Goal: Information Seeking & Learning: Find contact information

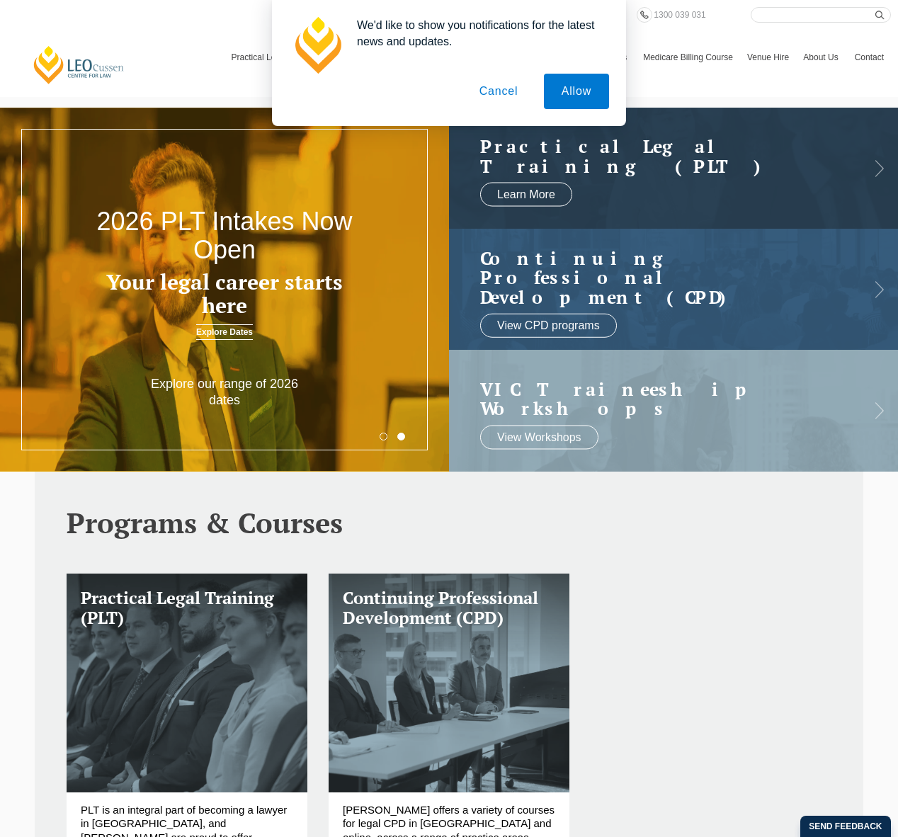
click at [513, 101] on button "Cancel" at bounding box center [499, 91] width 74 height 35
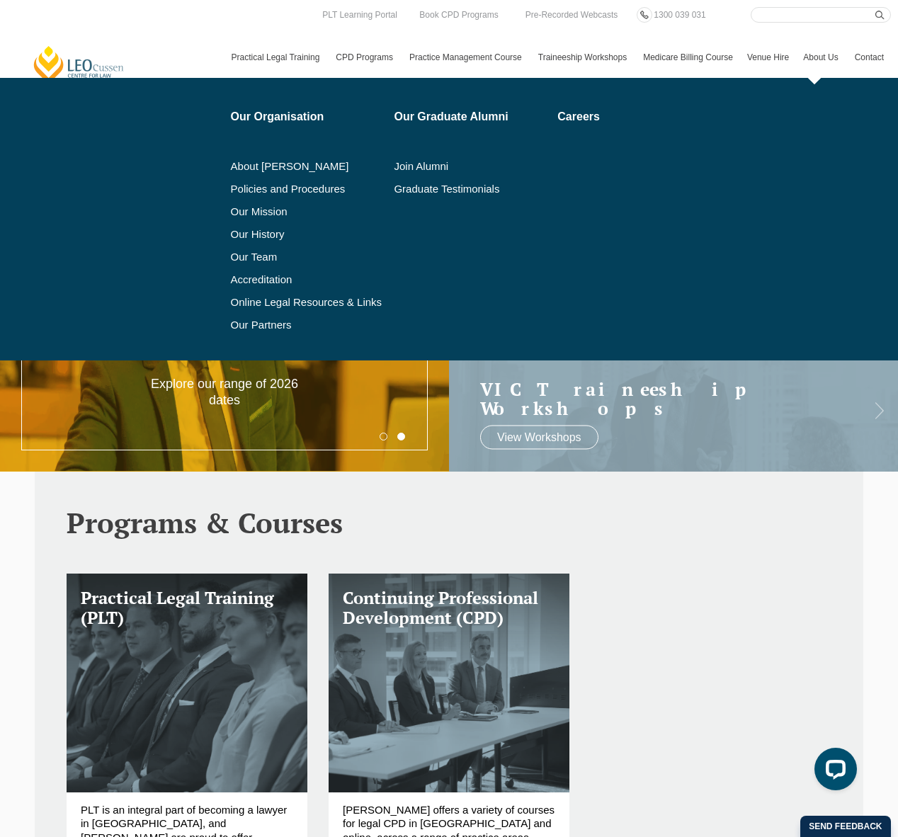
click at [809, 64] on link "About Us" at bounding box center [821, 57] width 51 height 41
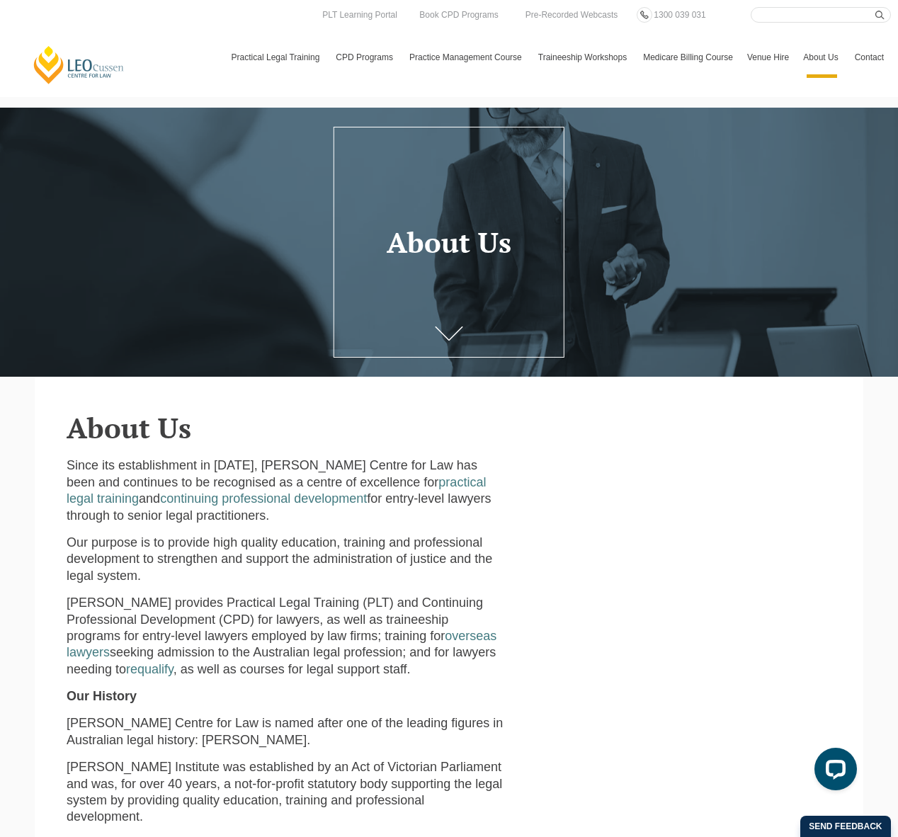
drag, startPoint x: 622, startPoint y: 566, endPoint x: 588, endPoint y: 564, distance: 33.4
click at [613, 564] on div "Since its establishment in [DATE], [PERSON_NAME] Centre for Law has been and co…" at bounding box center [449, 805] width 786 height 697
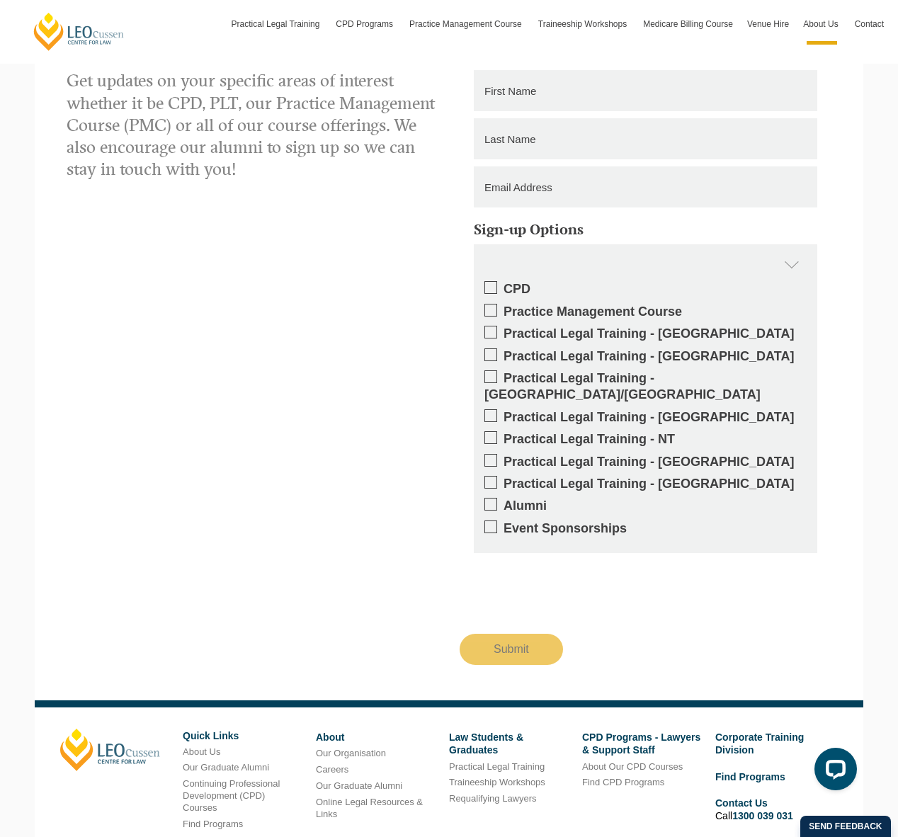
scroll to position [1765, 0]
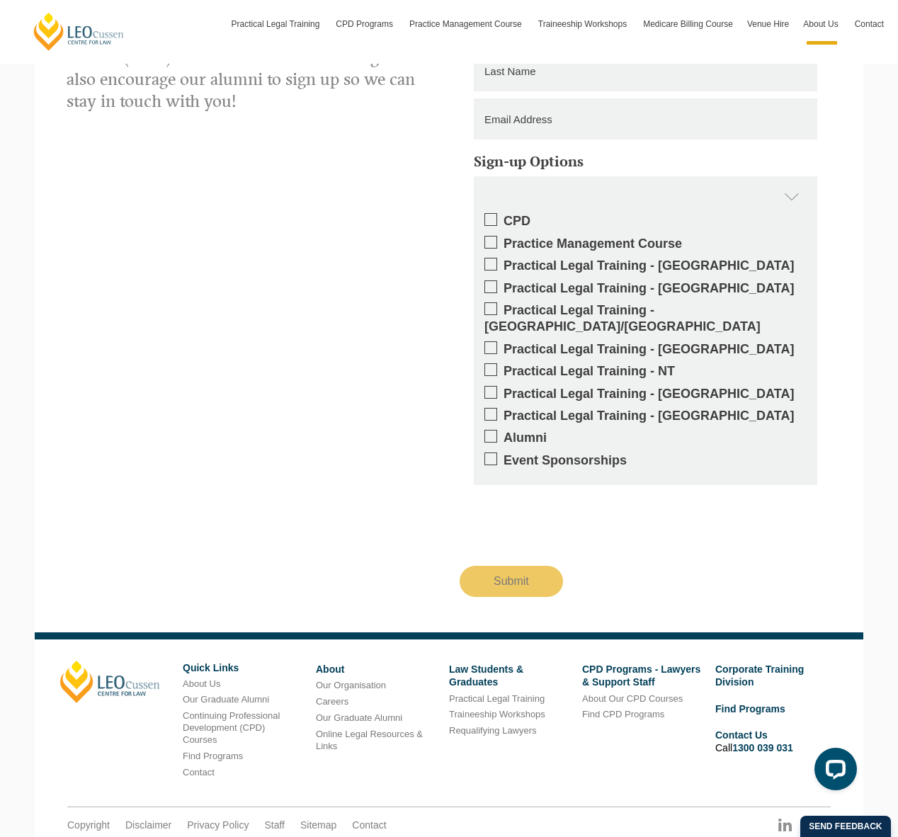
drag, startPoint x: 67, startPoint y: 780, endPoint x: 122, endPoint y: 754, distance: 60.2
copy div "[PERSON_NAME] Centre for Law"
click at [199, 767] on link "Contact" at bounding box center [199, 772] width 32 height 11
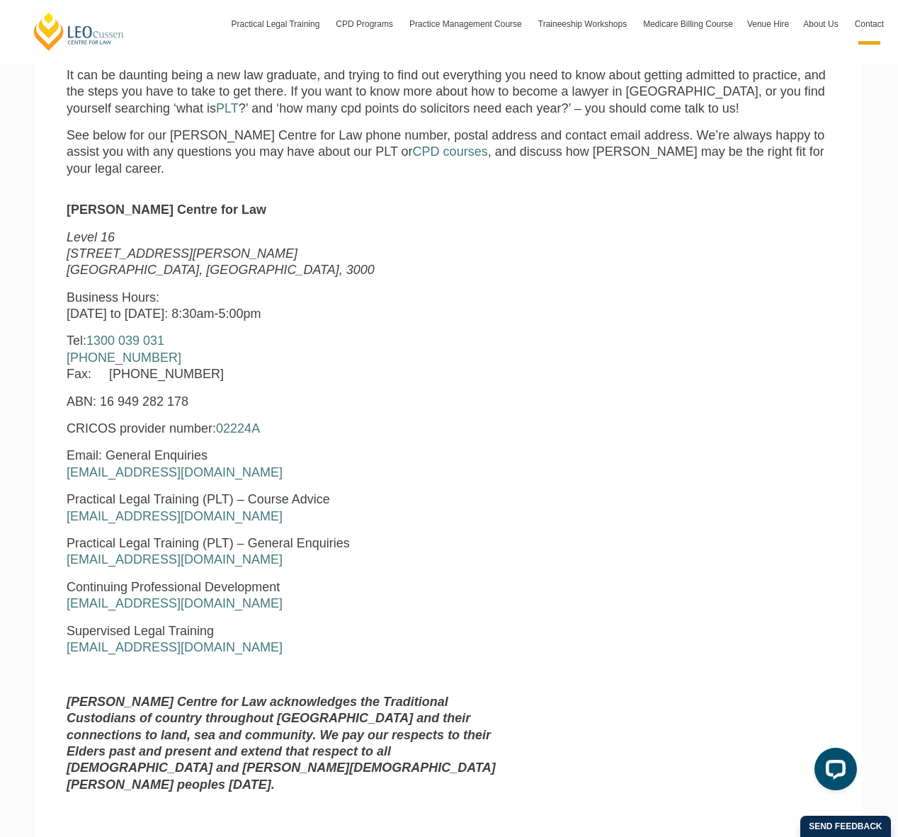
scroll to position [406, 0]
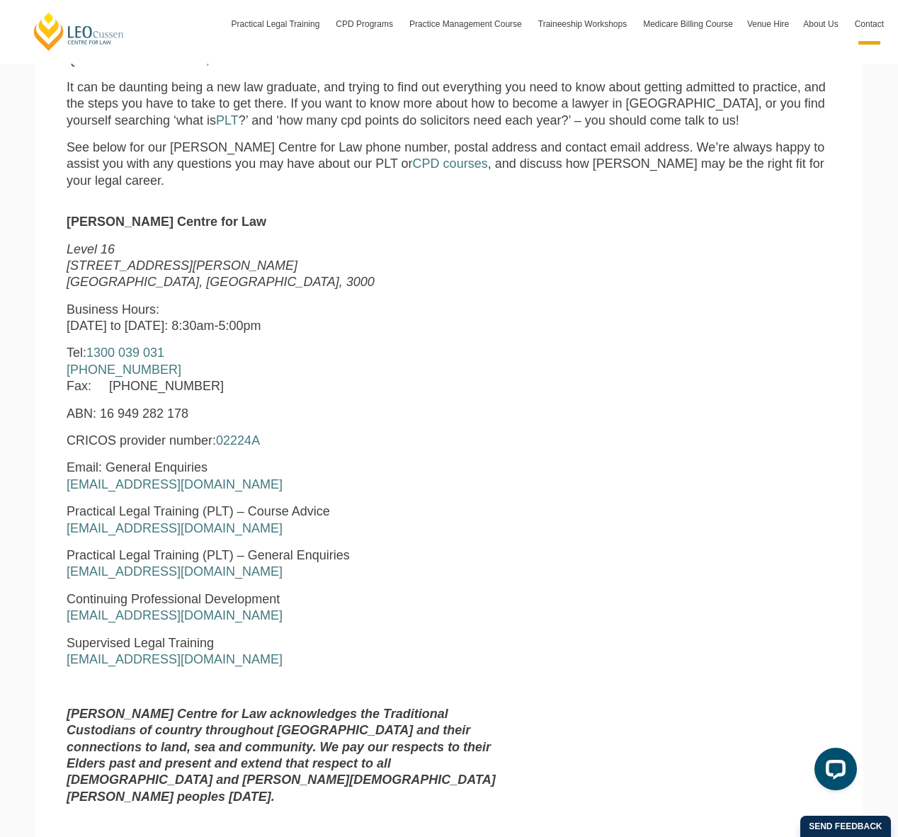
click at [75, 242] on em "Level 16" at bounding box center [91, 249] width 48 height 14
drag, startPoint x: 75, startPoint y: 233, endPoint x: 121, endPoint y: 235, distance: 46.1
click at [121, 241] on p "Level 16 15 William Street Melbourne, Victoria, 3000" at bounding box center [285, 266] width 437 height 50
copy em "Level 16"
click at [82, 258] on em "15 William Street" at bounding box center [182, 265] width 231 height 14
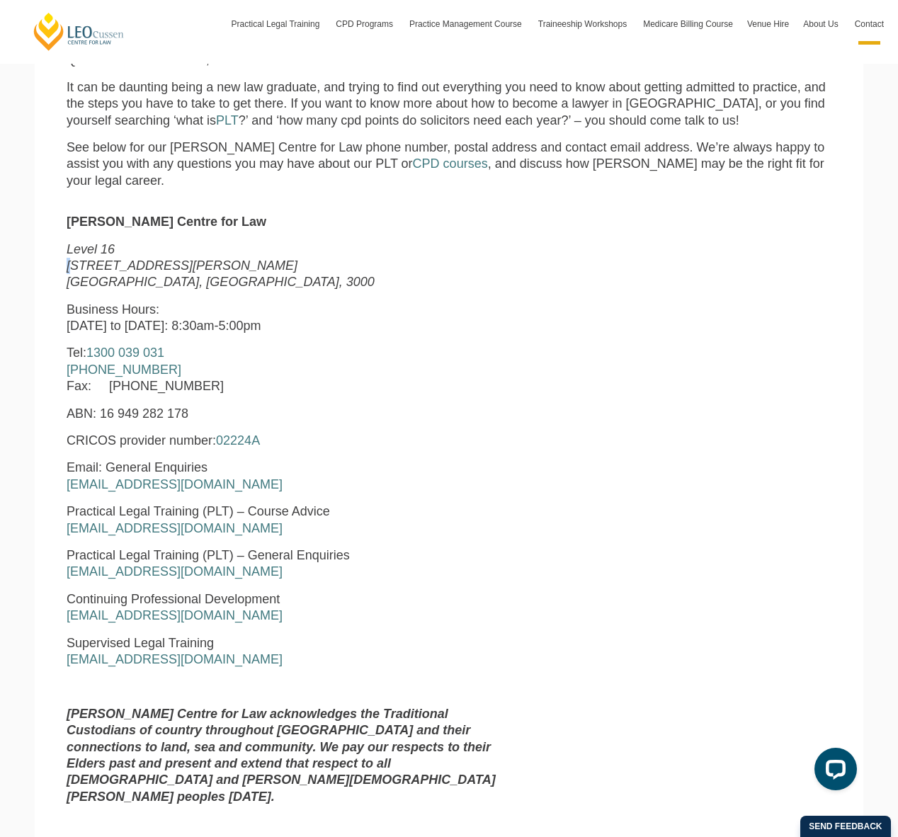
click at [75, 258] on em "15 William Street" at bounding box center [182, 265] width 231 height 14
drag, startPoint x: 74, startPoint y: 251, endPoint x: 120, endPoint y: 251, distance: 46.0
click at [120, 258] on em "15 William Street" at bounding box center [182, 265] width 231 height 14
click at [146, 258] on em "15 William Street" at bounding box center [182, 265] width 231 height 14
drag, startPoint x: 147, startPoint y: 251, endPoint x: 46, endPoint y: 258, distance: 100.9
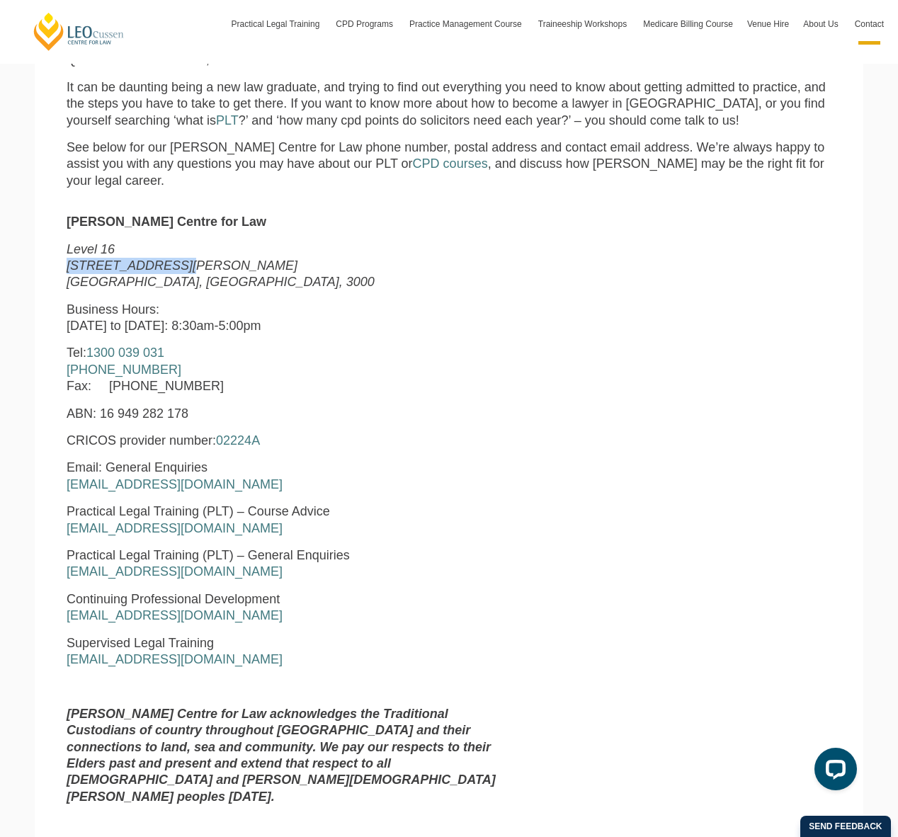
click at [63, 253] on div "Leo Cussen Centre for Law Level 16 15 William Street Melbourne, Victoria, 3000 …" at bounding box center [285, 515] width 458 height 602
copy em "15 William Street"
click at [111, 275] on em "Melbourne, Victoria, 3000" at bounding box center [221, 282] width 308 height 14
copy em "Melbourne"
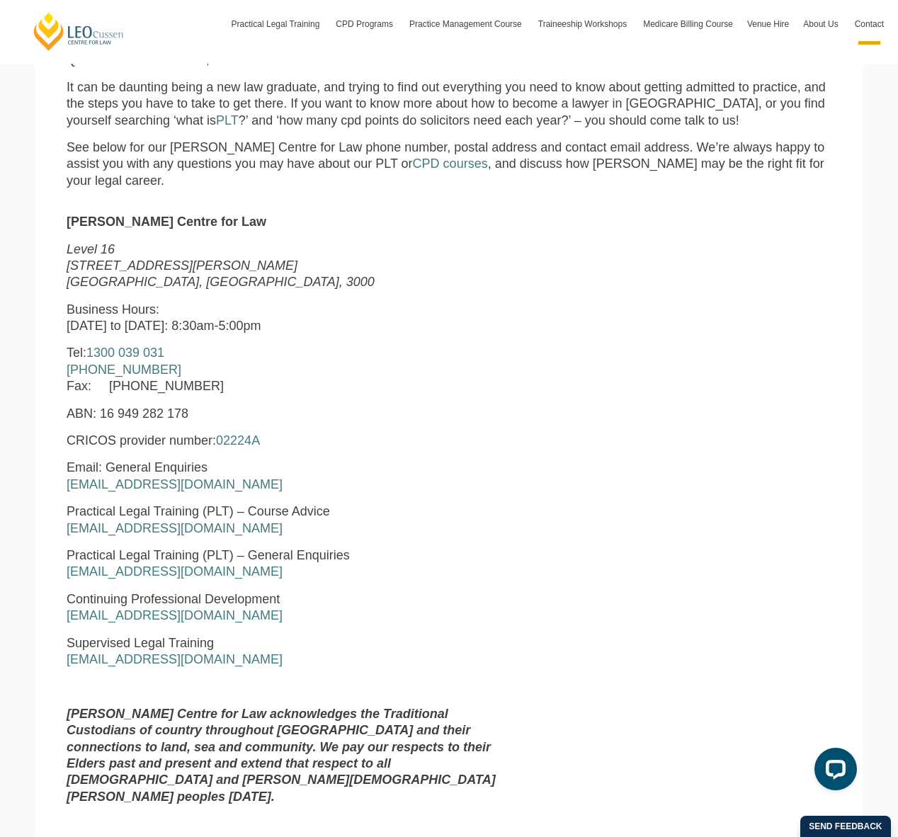
click at [141, 275] on em "Melbourne, Victoria, 3000" at bounding box center [221, 282] width 308 height 14
